Goal: Task Accomplishment & Management: Manage account settings

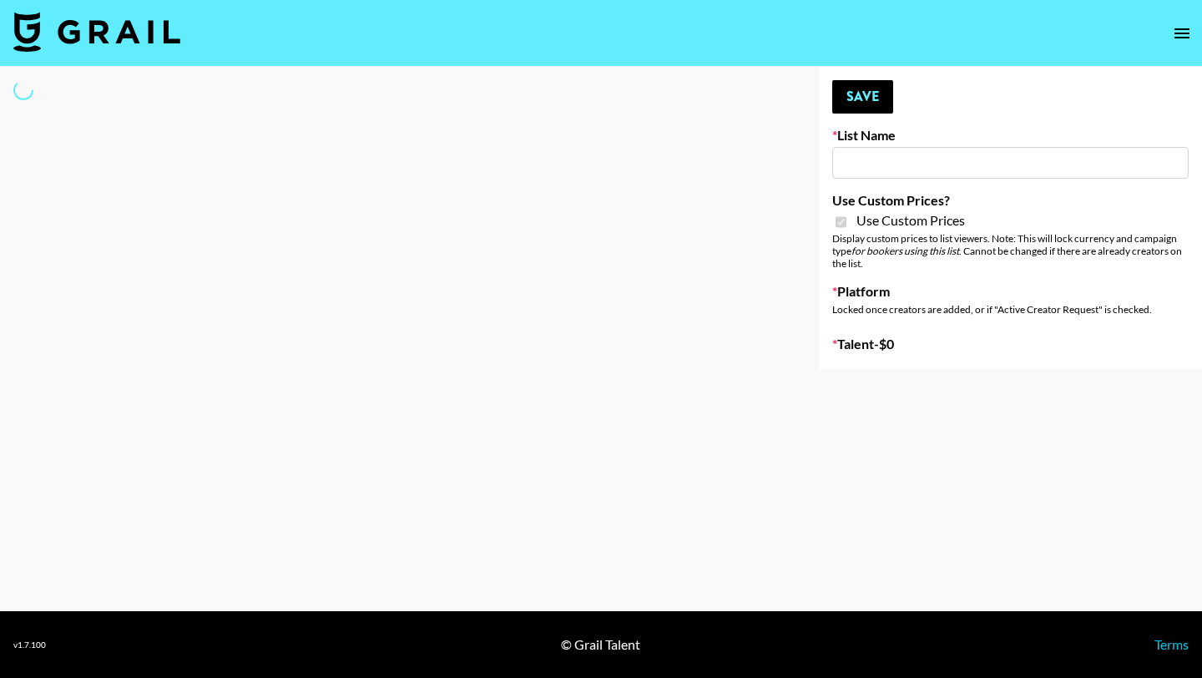
type input "Axis-Y - [DATE]"
checkbox input "true"
select select "Brand"
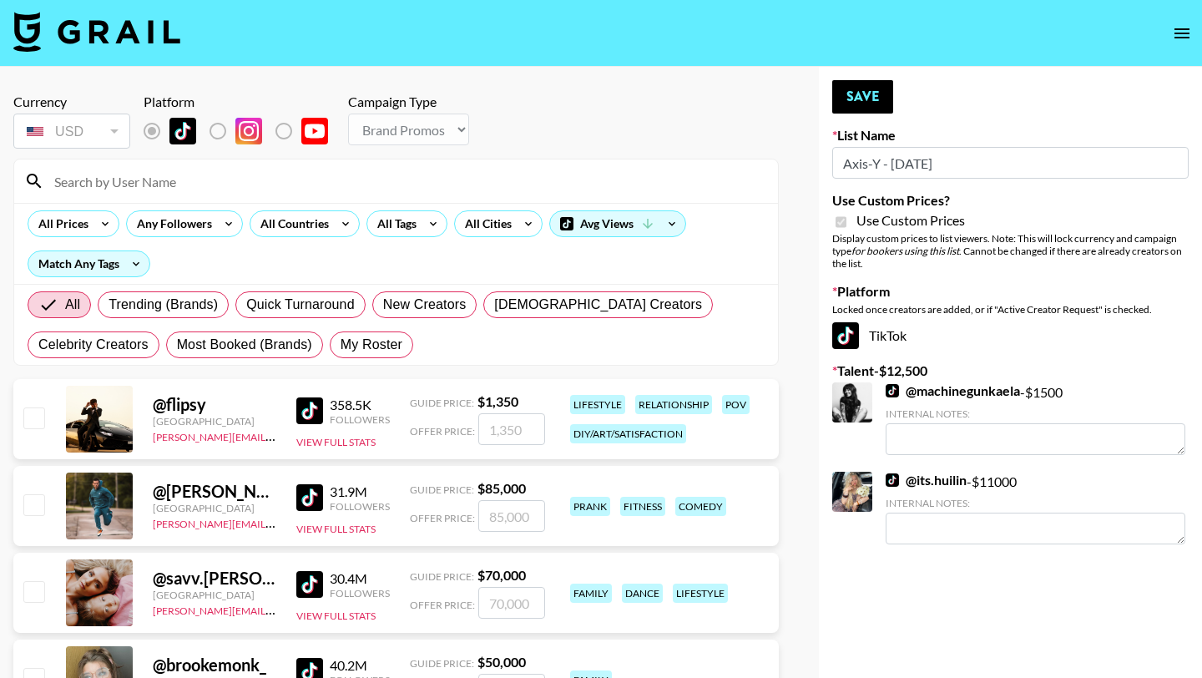
click at [155, 184] on input at bounding box center [406, 181] width 724 height 27
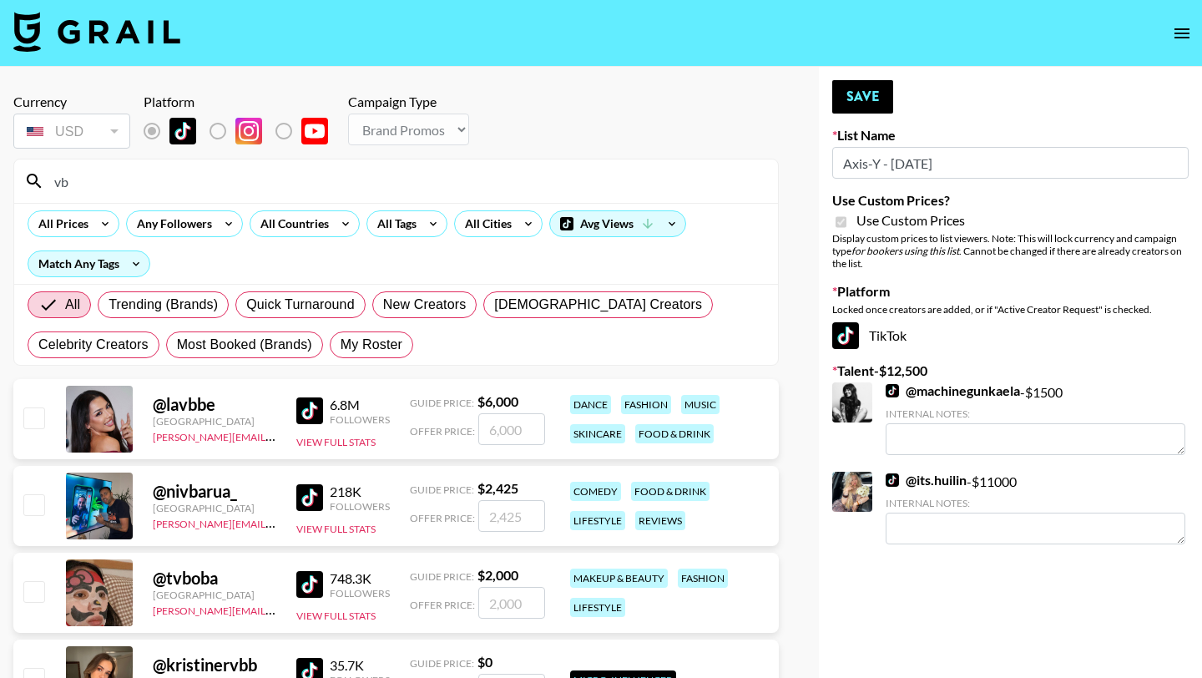
type input "v"
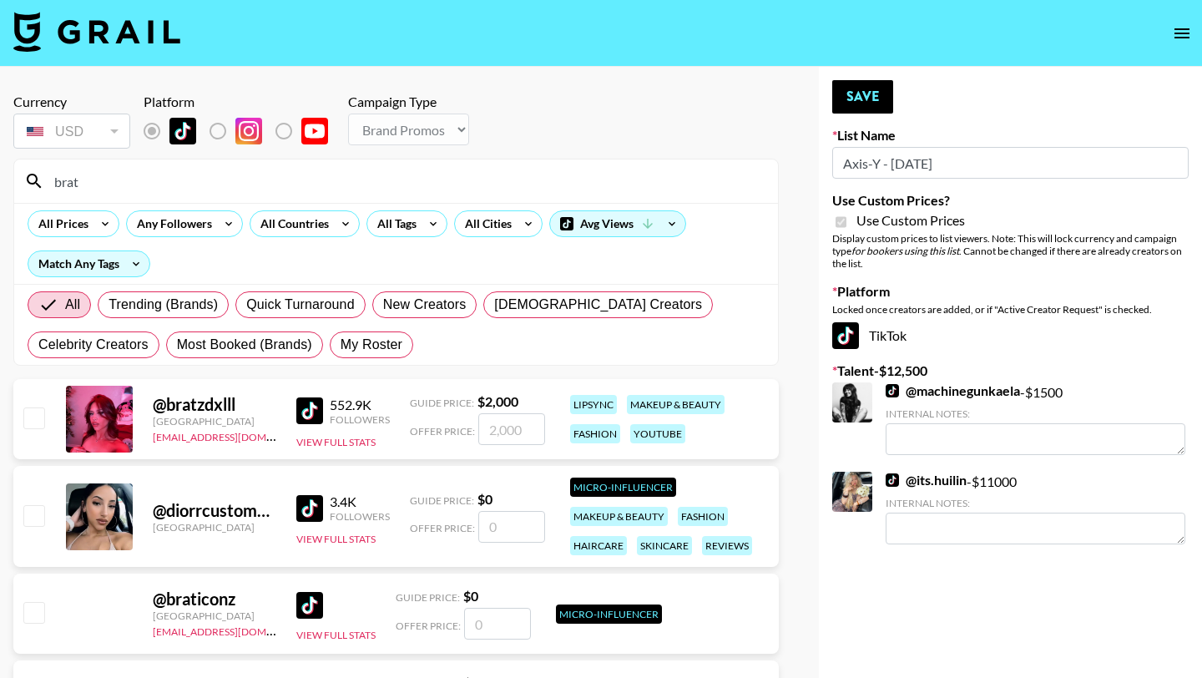
type input "brat"
click at [33, 418] on input "checkbox" at bounding box center [33, 417] width 20 height 20
checkbox input "true"
click at [503, 445] on div "@ bratzdxlll [GEOGRAPHIC_DATA] [EMAIL_ADDRESS][DOMAIN_NAME] 552.9K Followers Vi…" at bounding box center [396, 419] width 766 height 80
drag, startPoint x: 527, startPoint y: 440, endPoint x: 424, endPoint y: 436, distance: 102.8
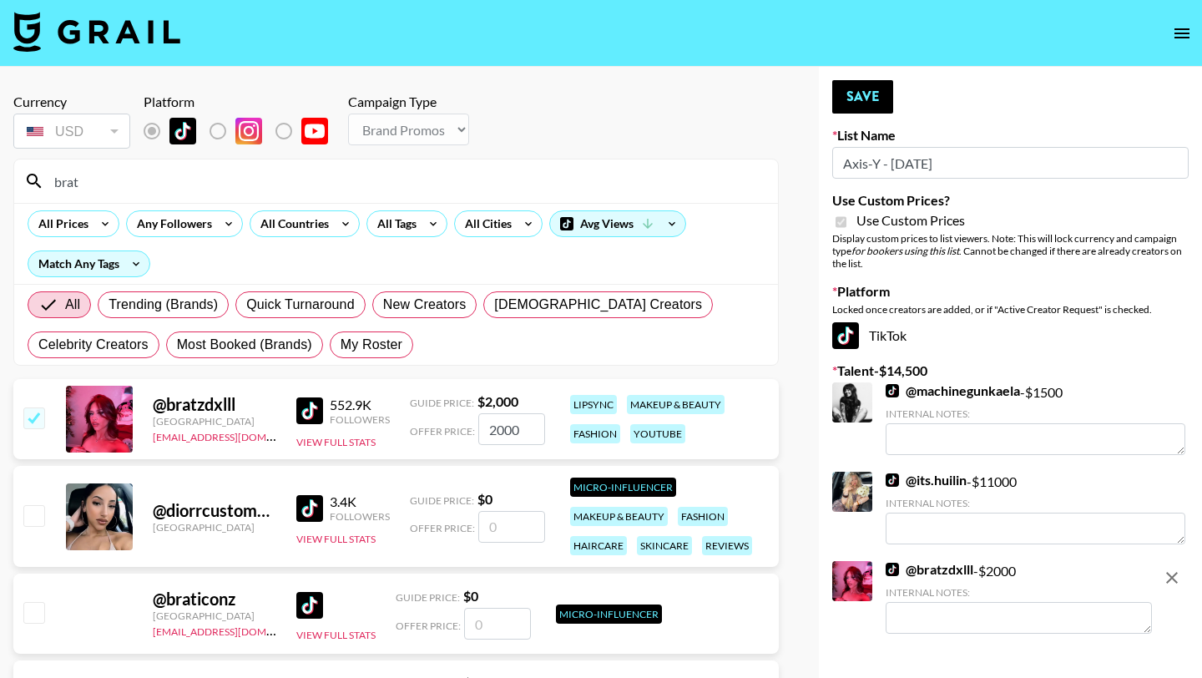
click at [467, 438] on div "Offer Price: 2000" at bounding box center [477, 429] width 135 height 32
drag, startPoint x: 531, startPoint y: 436, endPoint x: 453, endPoint y: 407, distance: 82.7
click at [513, 434] on input "2000" at bounding box center [511, 429] width 67 height 32
type input "2"
checkbox input "false"
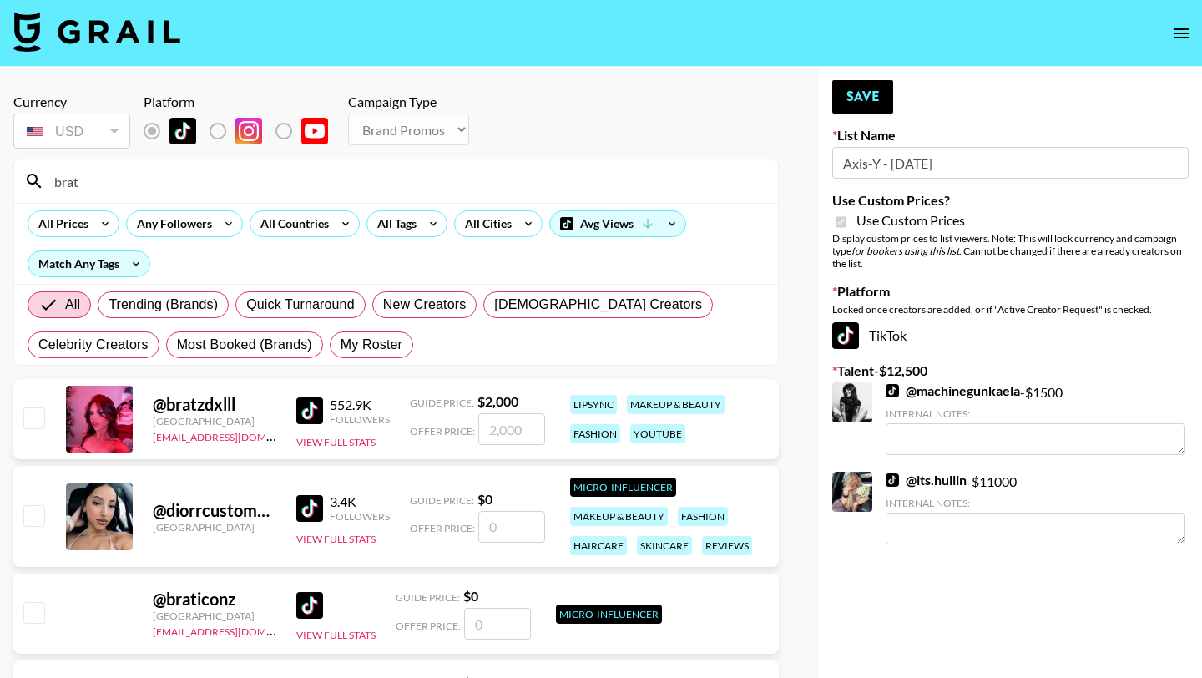
type input "1"
checkbox input "true"
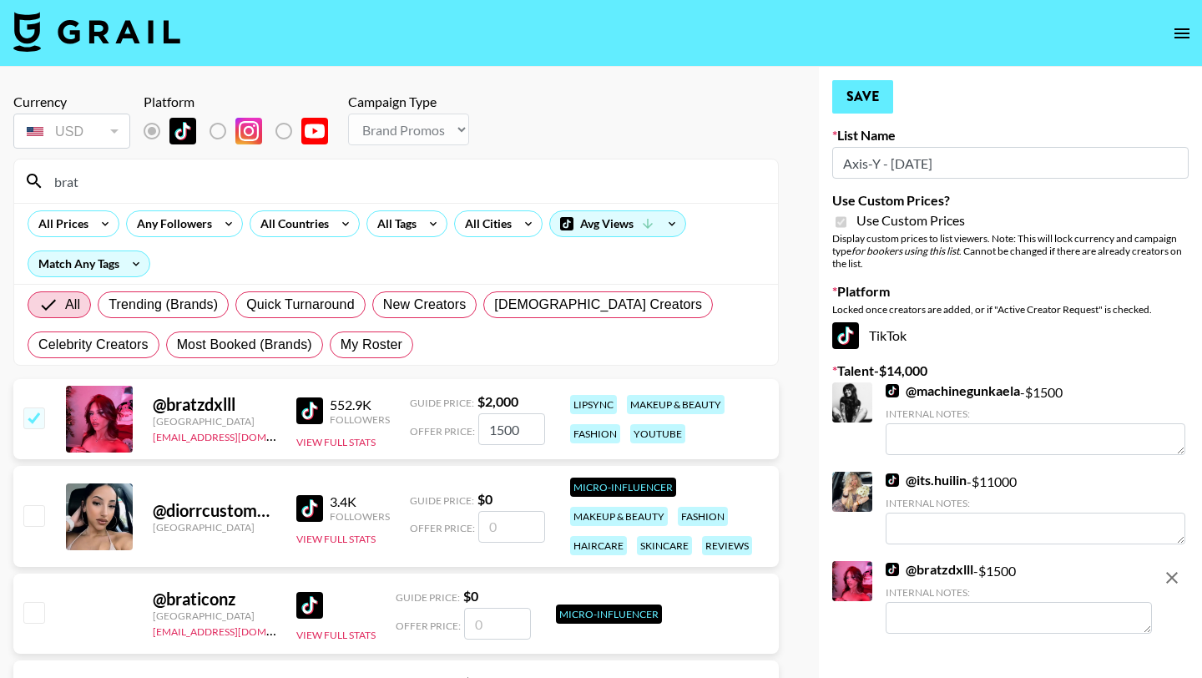
type input "1500"
click at [861, 98] on button "Save" at bounding box center [862, 96] width 61 height 33
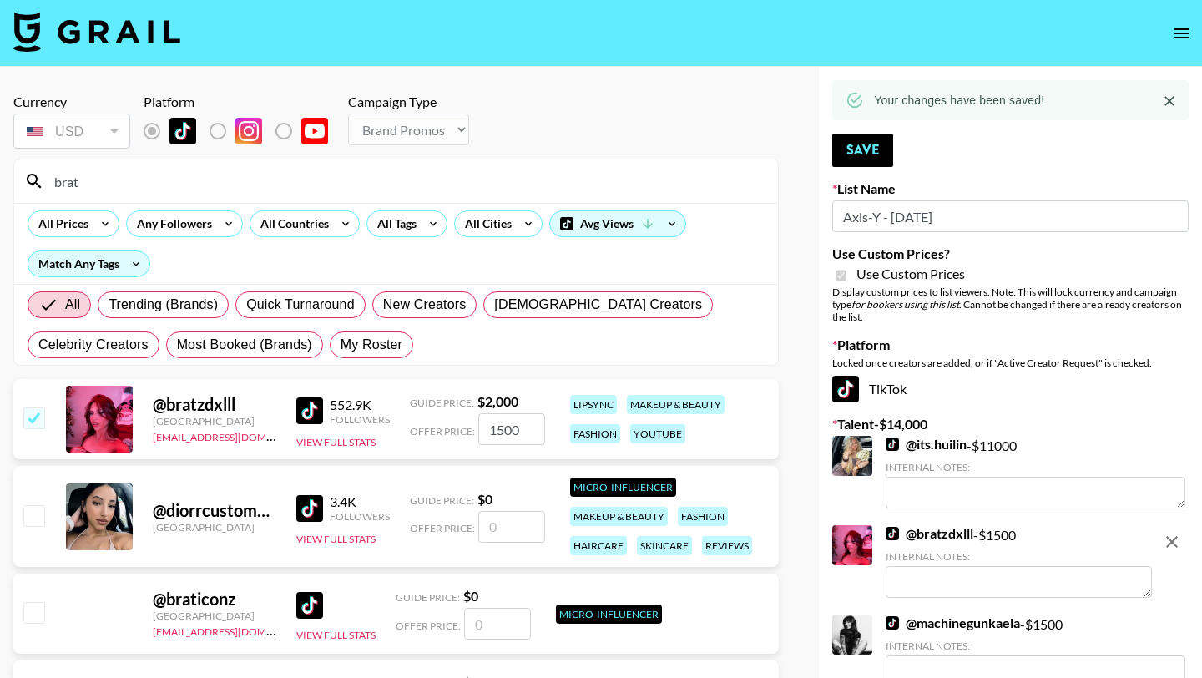
drag, startPoint x: 120, startPoint y: 186, endPoint x: 0, endPoint y: 171, distance: 121.2
click at [4, 178] on div "Currency USD USD ​ Platform Campaign Type Choose Type... Song Promos Brand Prom…" at bounding box center [396, 414] width 792 height 694
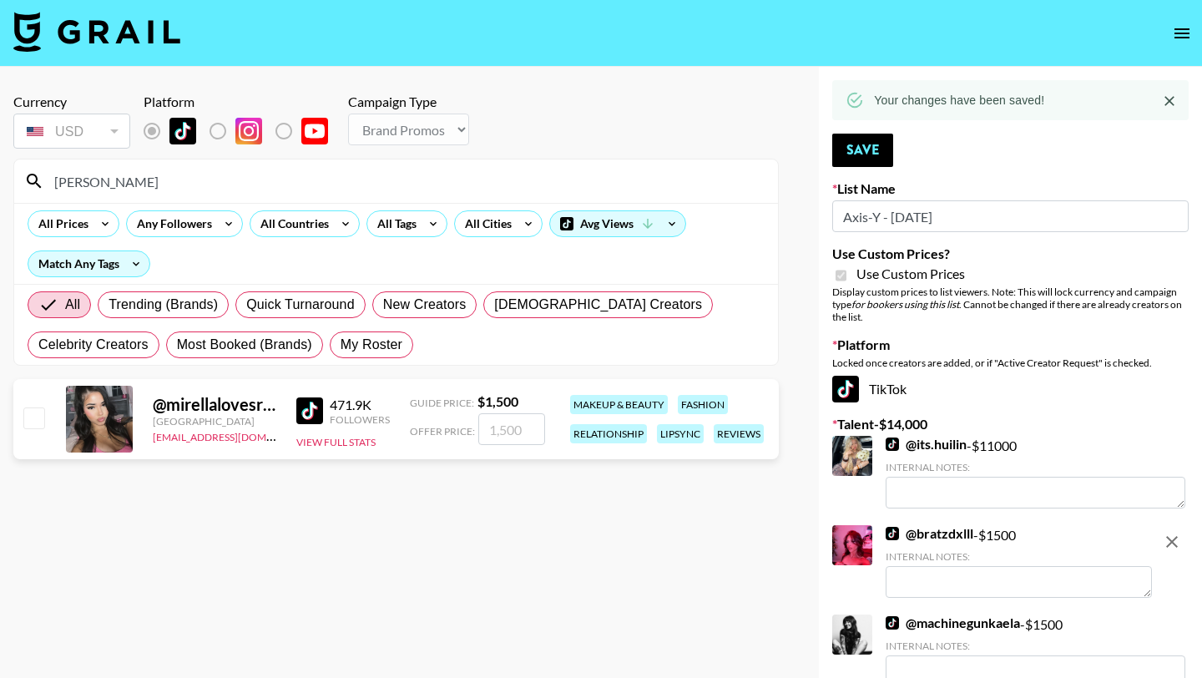
type input "[PERSON_NAME]"
click at [35, 411] on input "checkbox" at bounding box center [33, 417] width 20 height 20
checkbox input "true"
type input "1500"
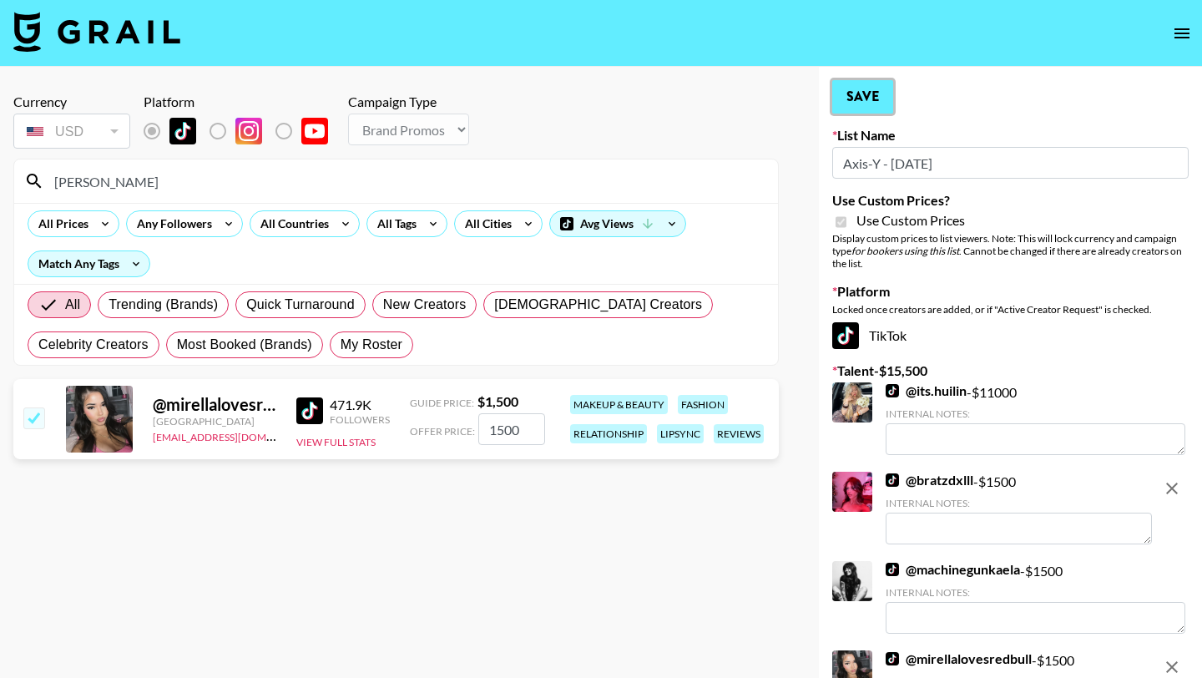
click at [867, 89] on button "Save" at bounding box center [862, 96] width 61 height 33
